Goal: Information Seeking & Learning: Learn about a topic

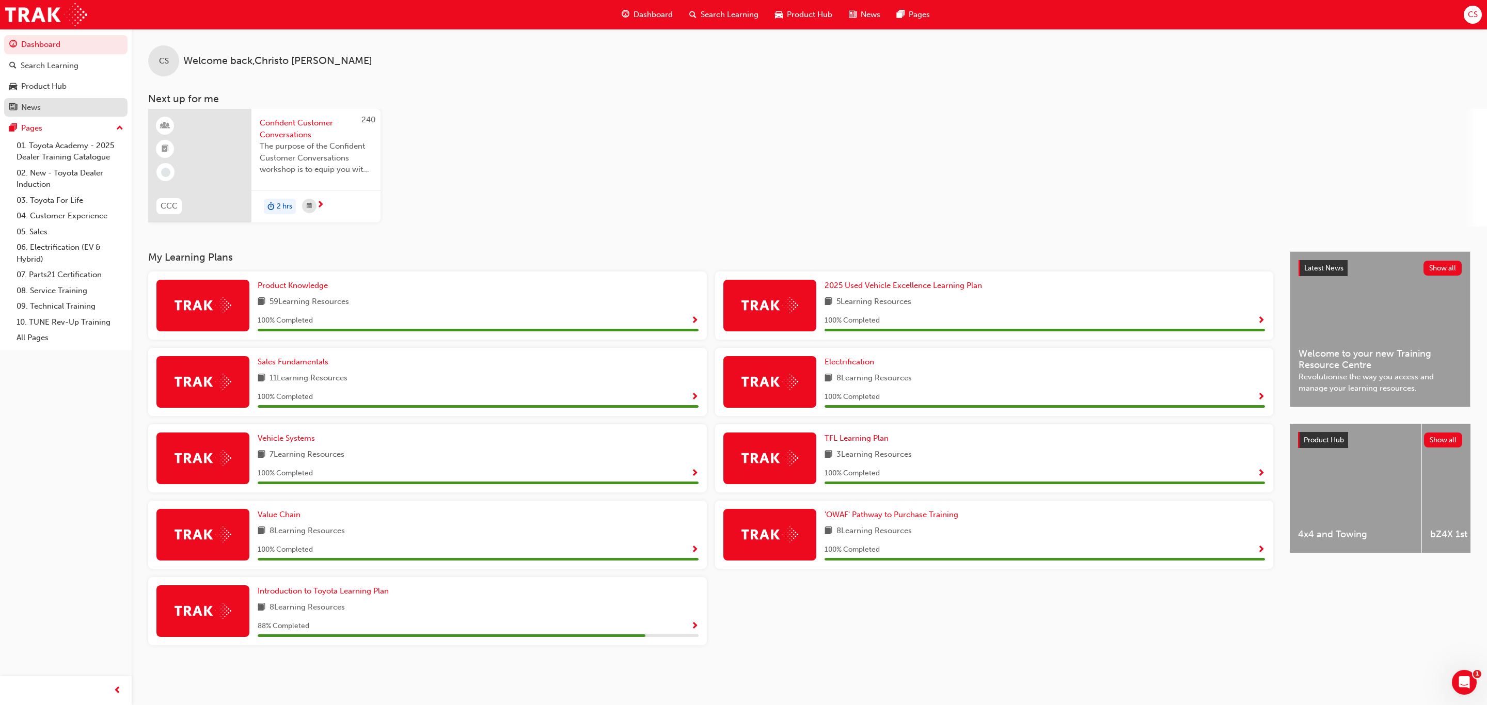
click at [52, 104] on div "News" at bounding box center [65, 107] width 113 height 13
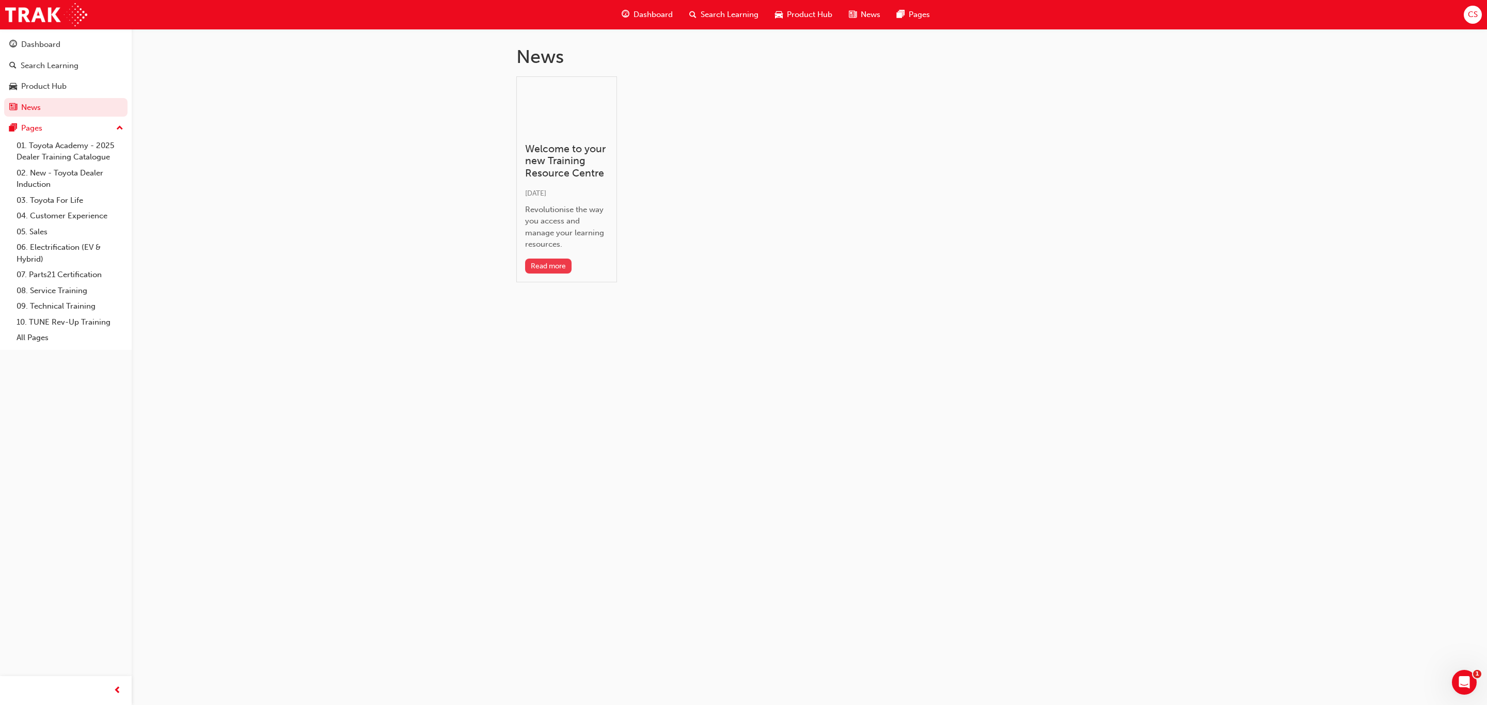
click at [556, 267] on button "Read more" at bounding box center [548, 266] width 47 height 15
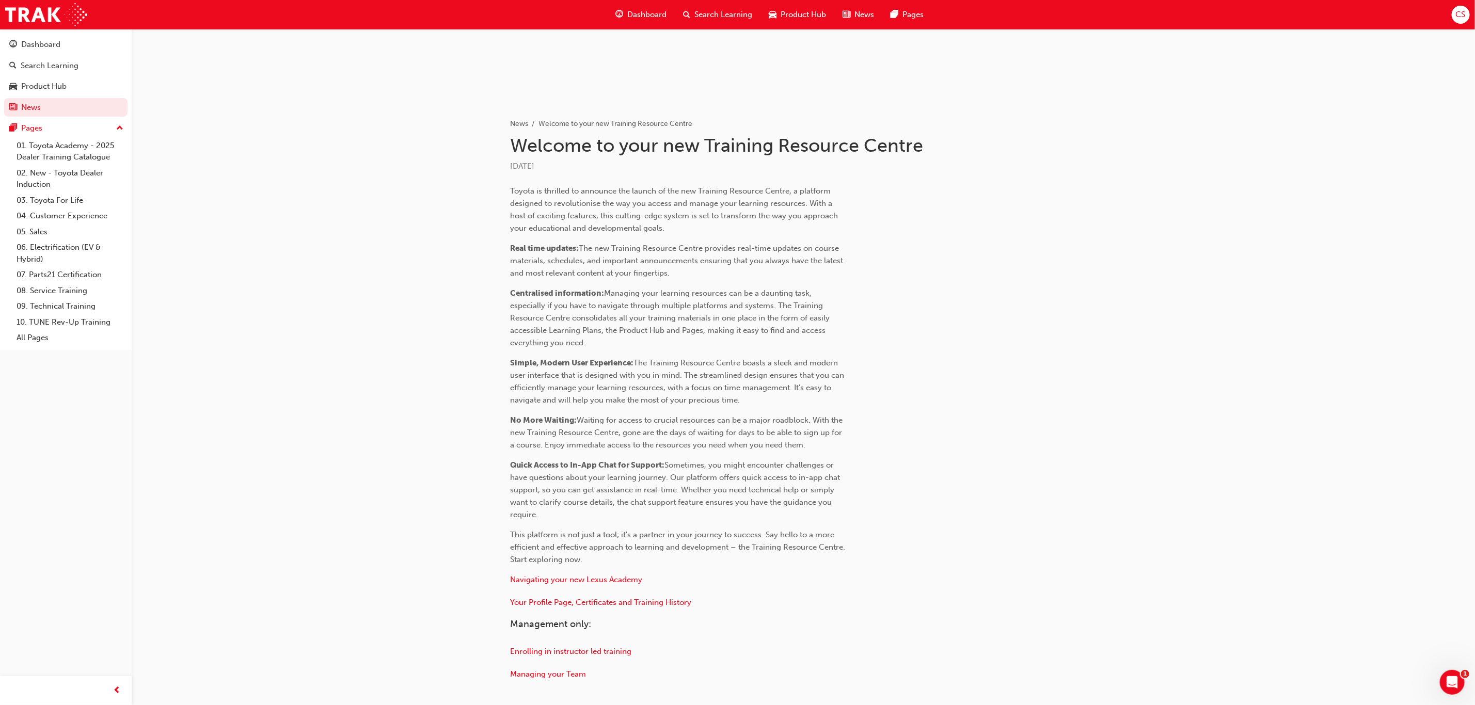
scroll to position [39, 0]
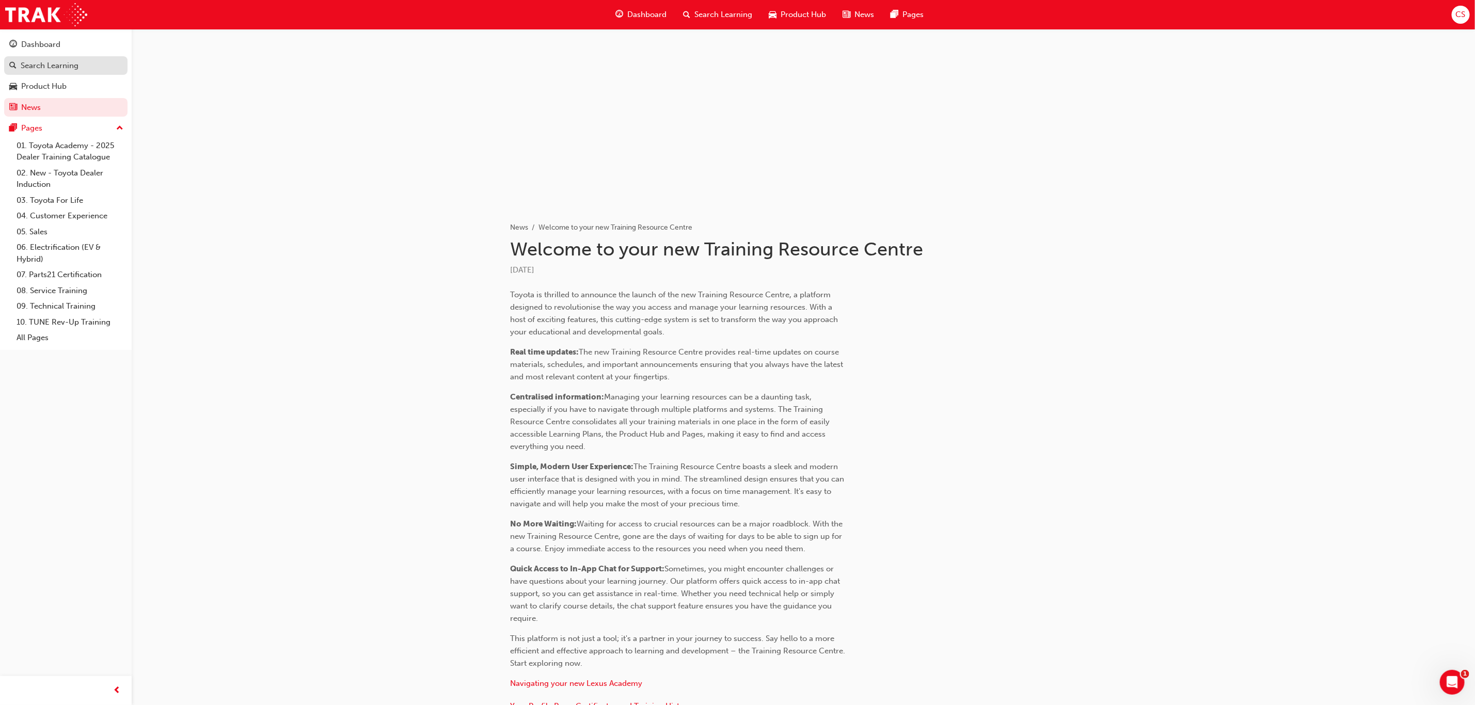
click at [76, 68] on div "Search Learning" at bounding box center [50, 66] width 58 height 12
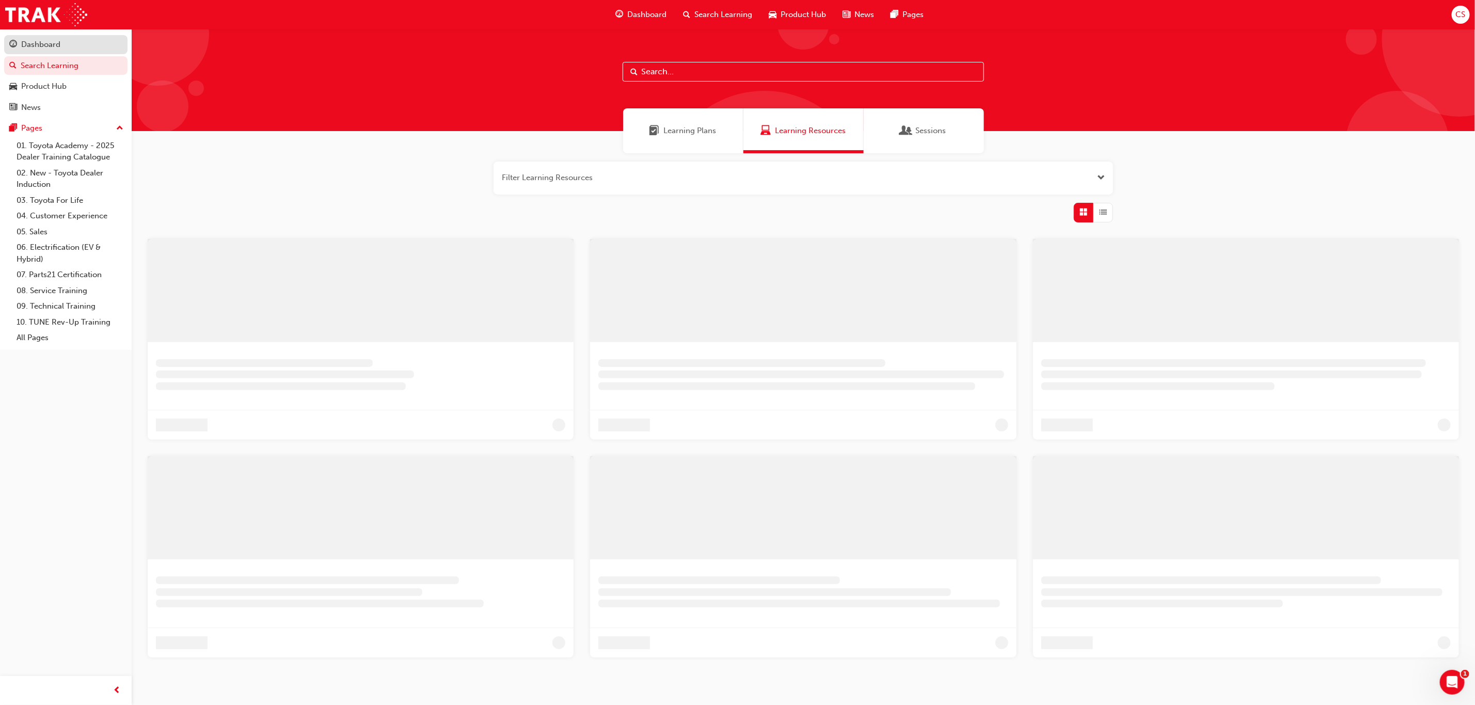
click at [65, 45] on div "Dashboard" at bounding box center [65, 44] width 113 height 13
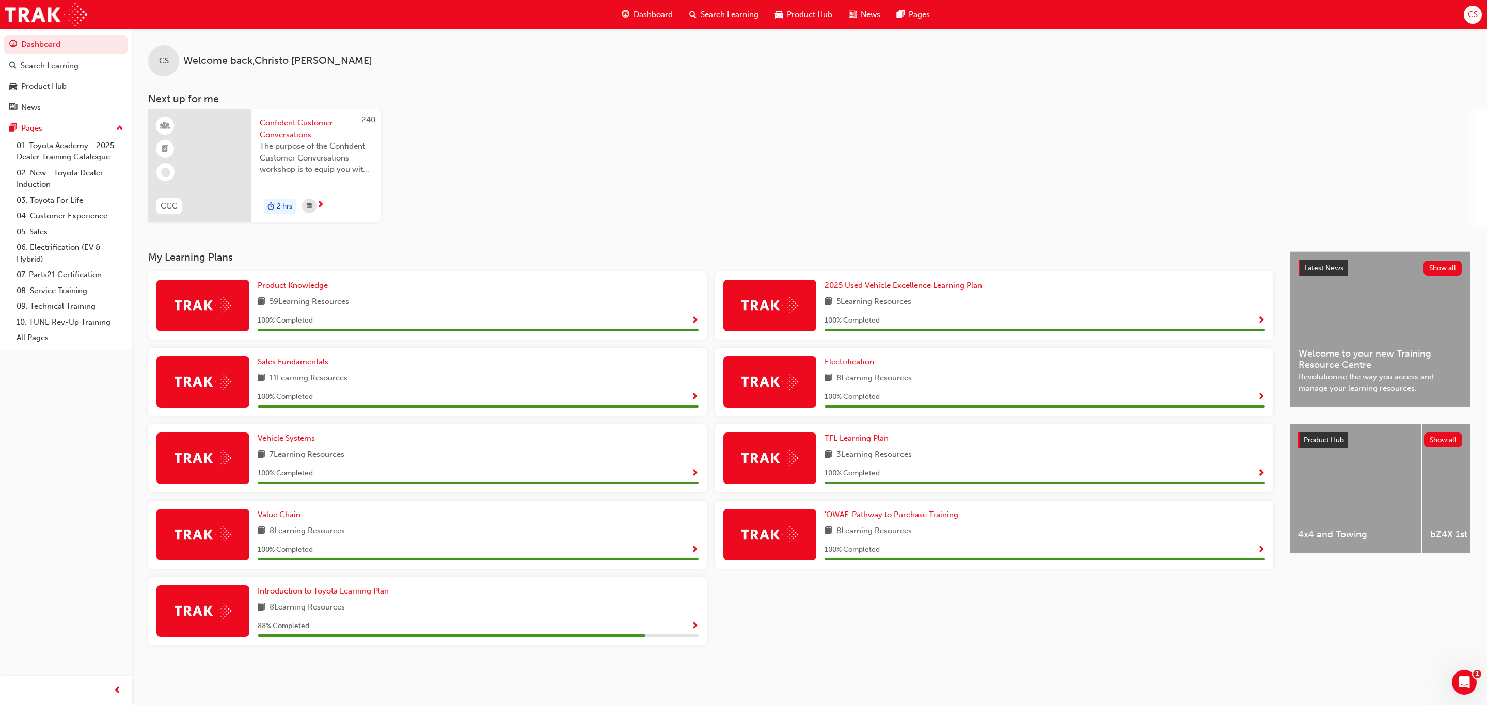
click at [121, 130] on span "up-icon" at bounding box center [119, 128] width 7 height 13
